Goal: Information Seeking & Learning: Learn about a topic

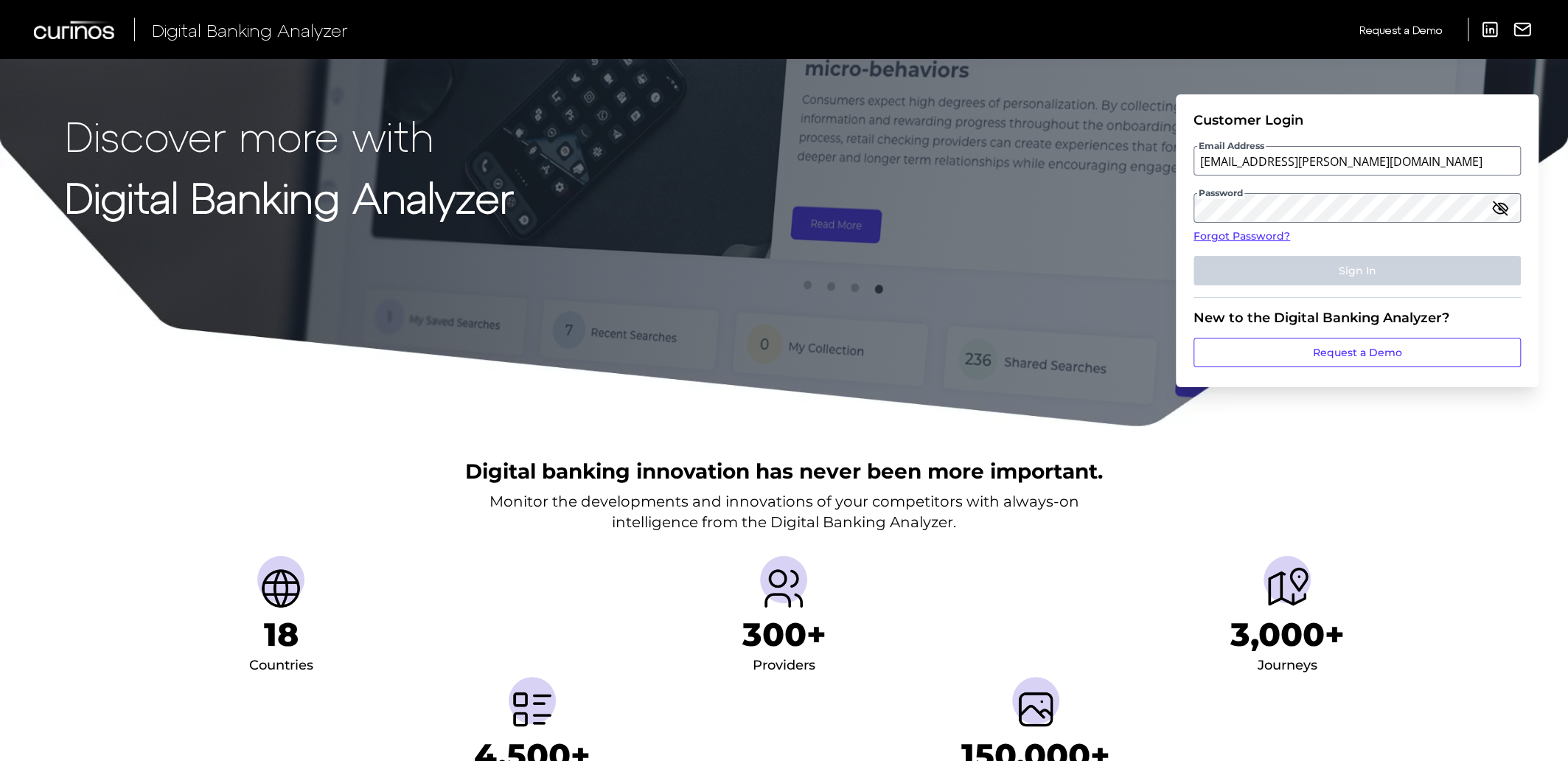
click at [1486, 556] on li "3,000+ Journeys" at bounding box center [1286, 616] width 503 height 121
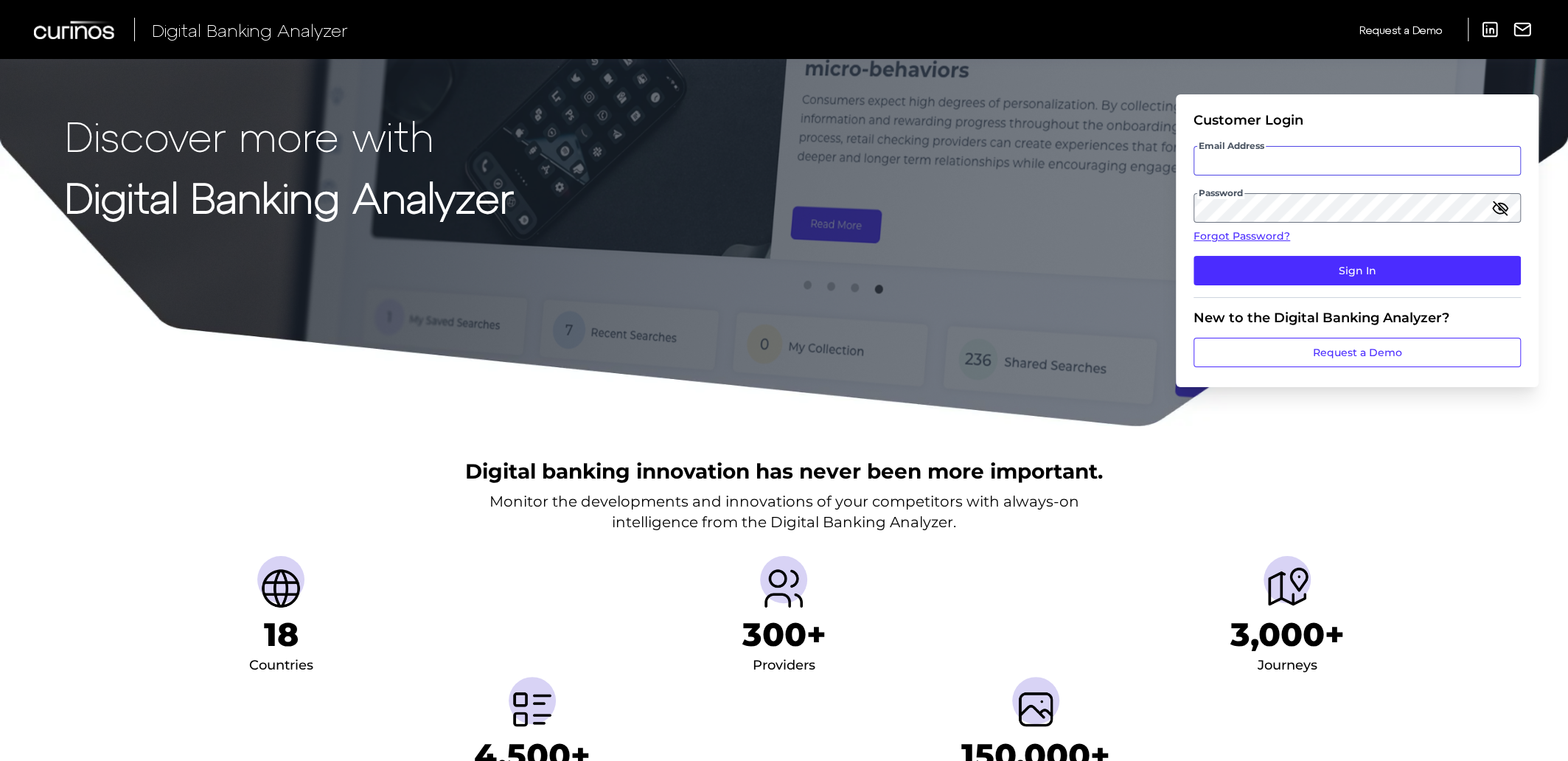
type input "[EMAIL_ADDRESS][PERSON_NAME][DOMAIN_NAME]"
click at [1474, 458] on div "Digital banking innovation has never been more important. Monitor the developme…" at bounding box center [784, 628] width 1568 height 400
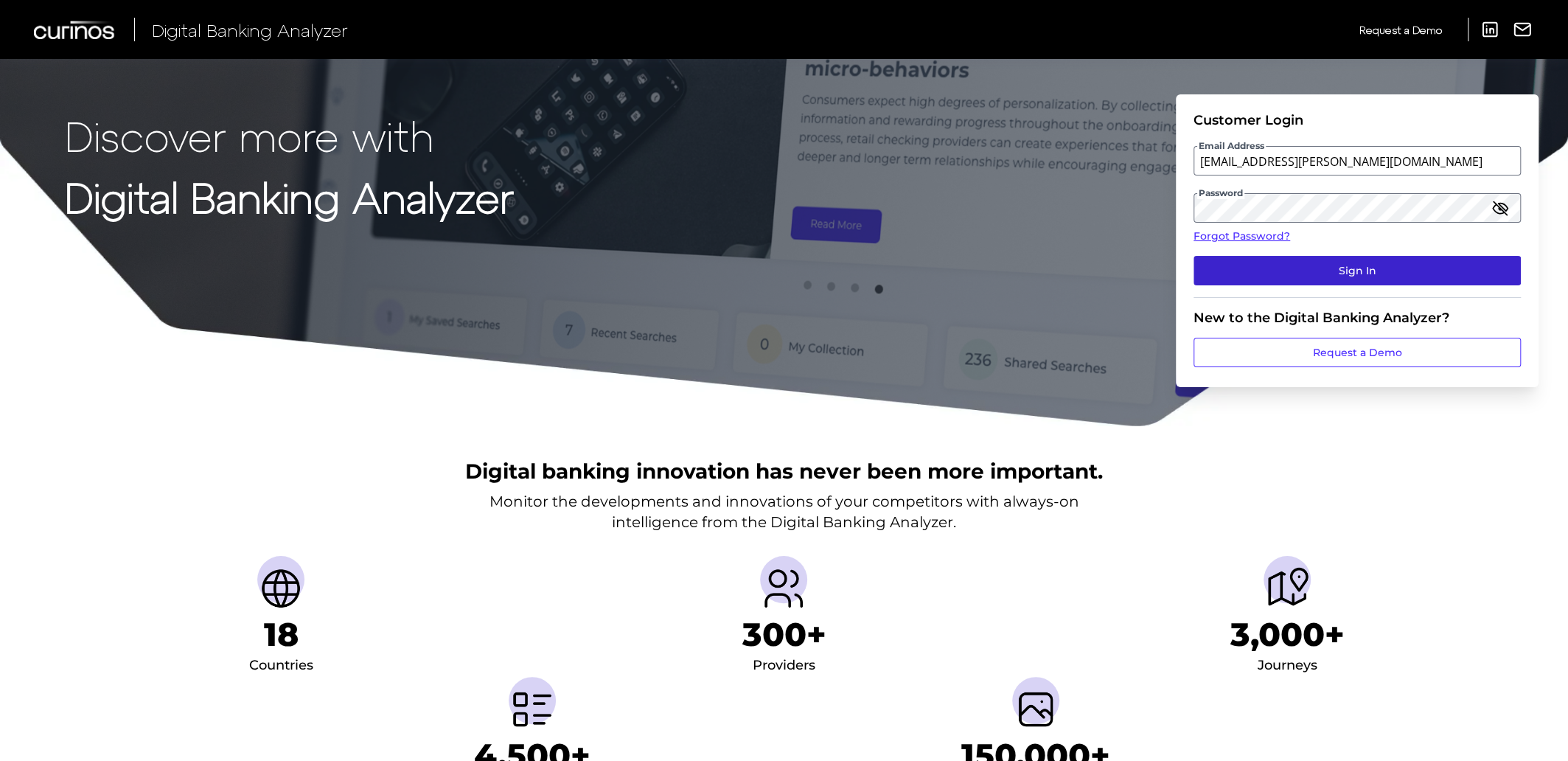
click at [1396, 270] on button "Sign In" at bounding box center [1357, 271] width 327 height 30
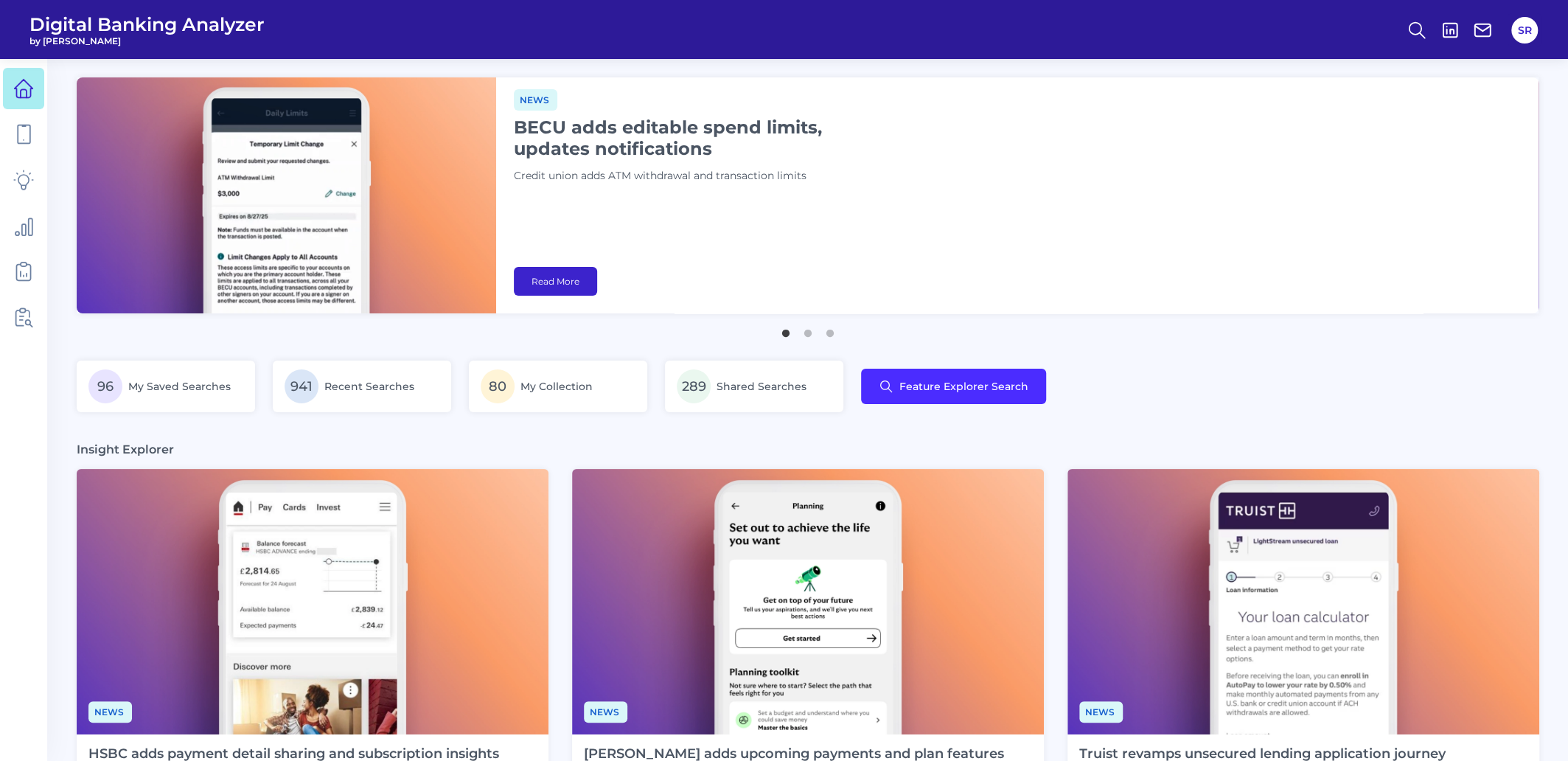
click at [545, 282] on link "Read More" at bounding box center [556, 281] width 84 height 29
click at [1304, 603] on img at bounding box center [1302, 602] width 471 height 265
click at [25, 313] on icon at bounding box center [23, 317] width 21 height 21
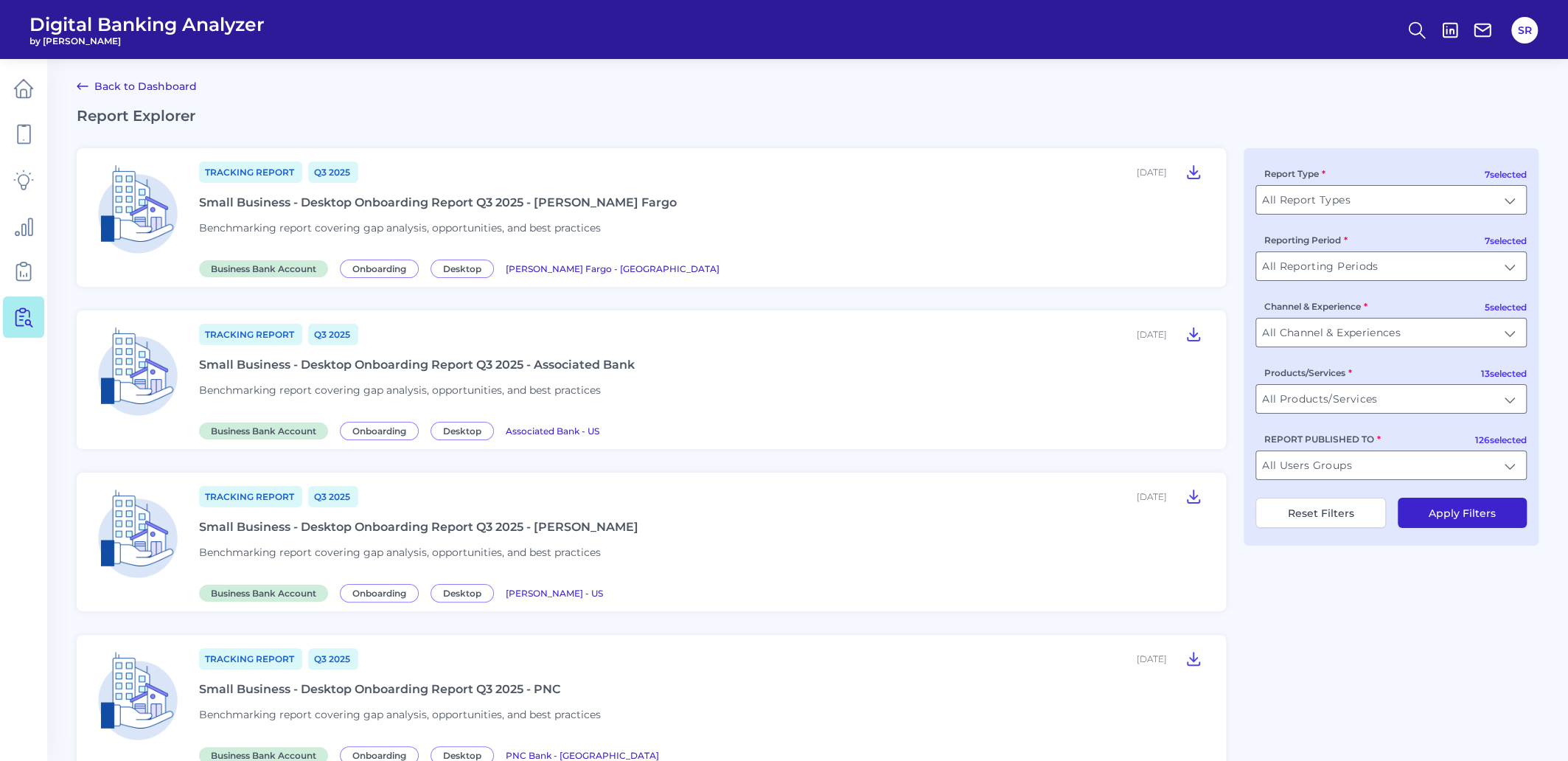
click at [431, 204] on div "Small Business - Desktop Onboarding Report Q3 2025 - Wells Fargo" at bounding box center [437, 202] width 477 height 14
click at [536, 526] on div "Small Business - Desktop Onboarding Report Q3 2025 - Hancock Whitney" at bounding box center [418, 527] width 439 height 14
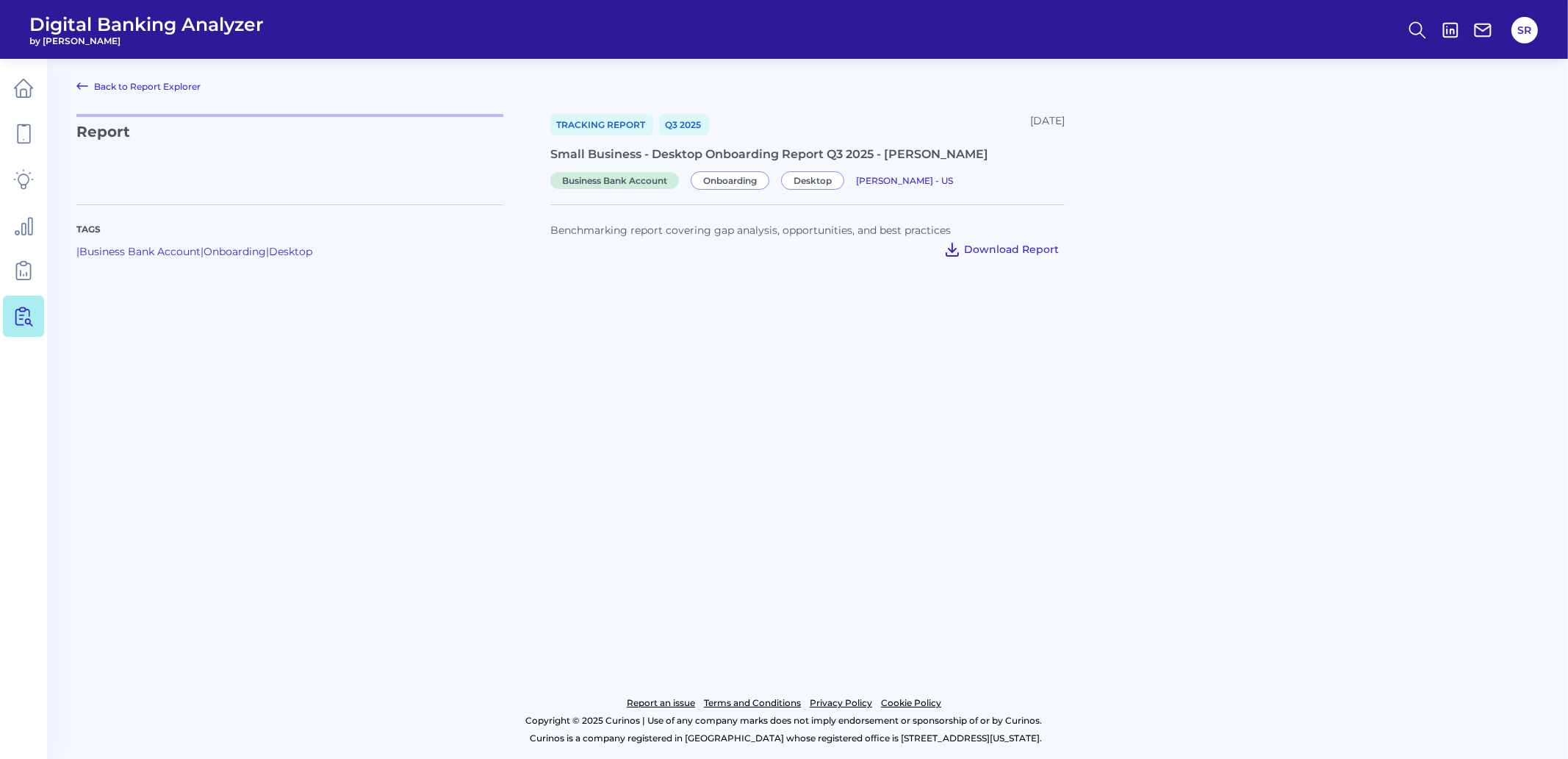
click at [964, 251] on button "Download Report" at bounding box center [1001, 249] width 127 height 24
